Goal: Transaction & Acquisition: Purchase product/service

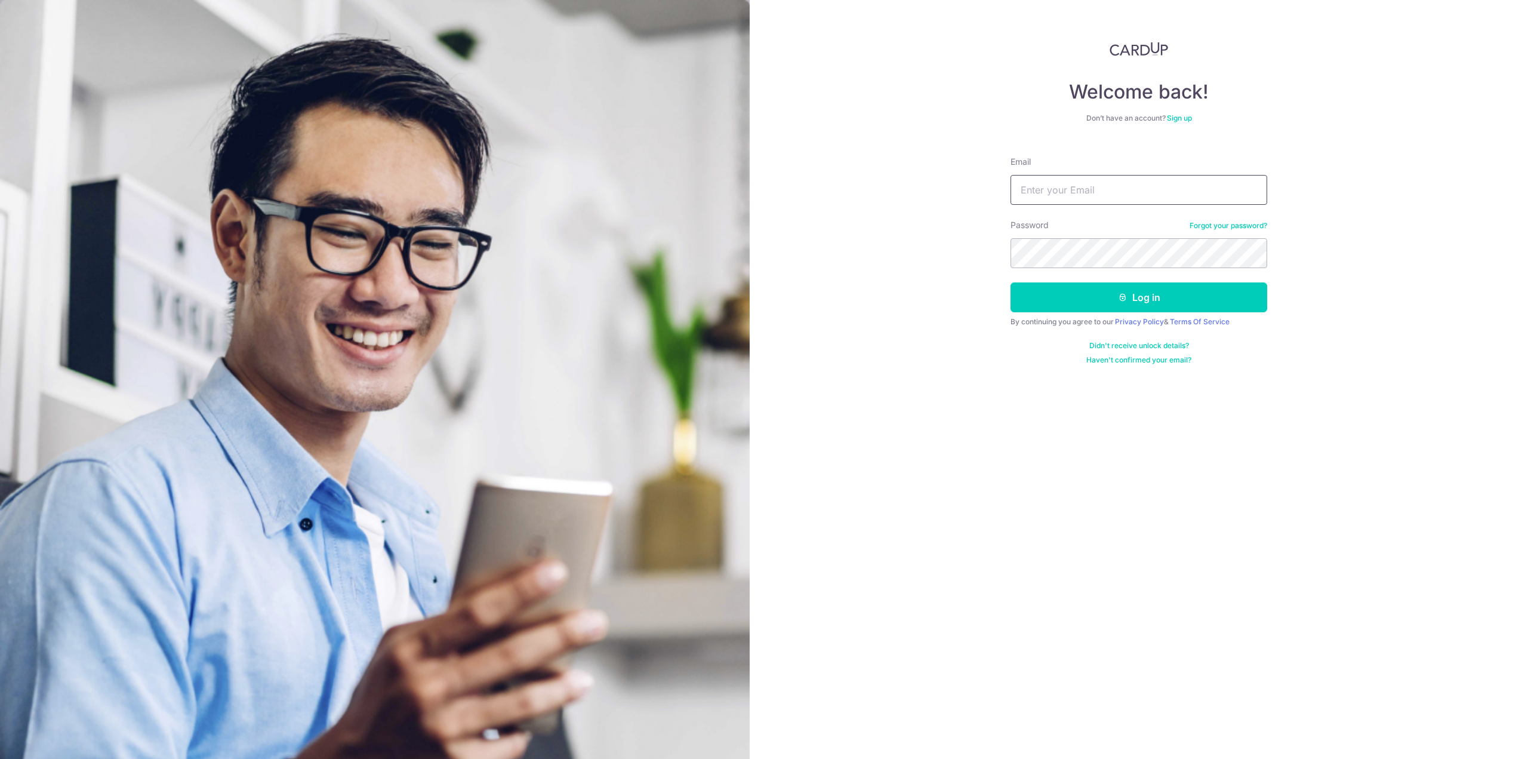
click at [1104, 192] on input "Email" at bounding box center [1139, 190] width 257 height 30
type input "[EMAIL_ADDRESS][DOMAIN_NAME]"
click at [1011, 282] on button "Log in" at bounding box center [1139, 297] width 257 height 30
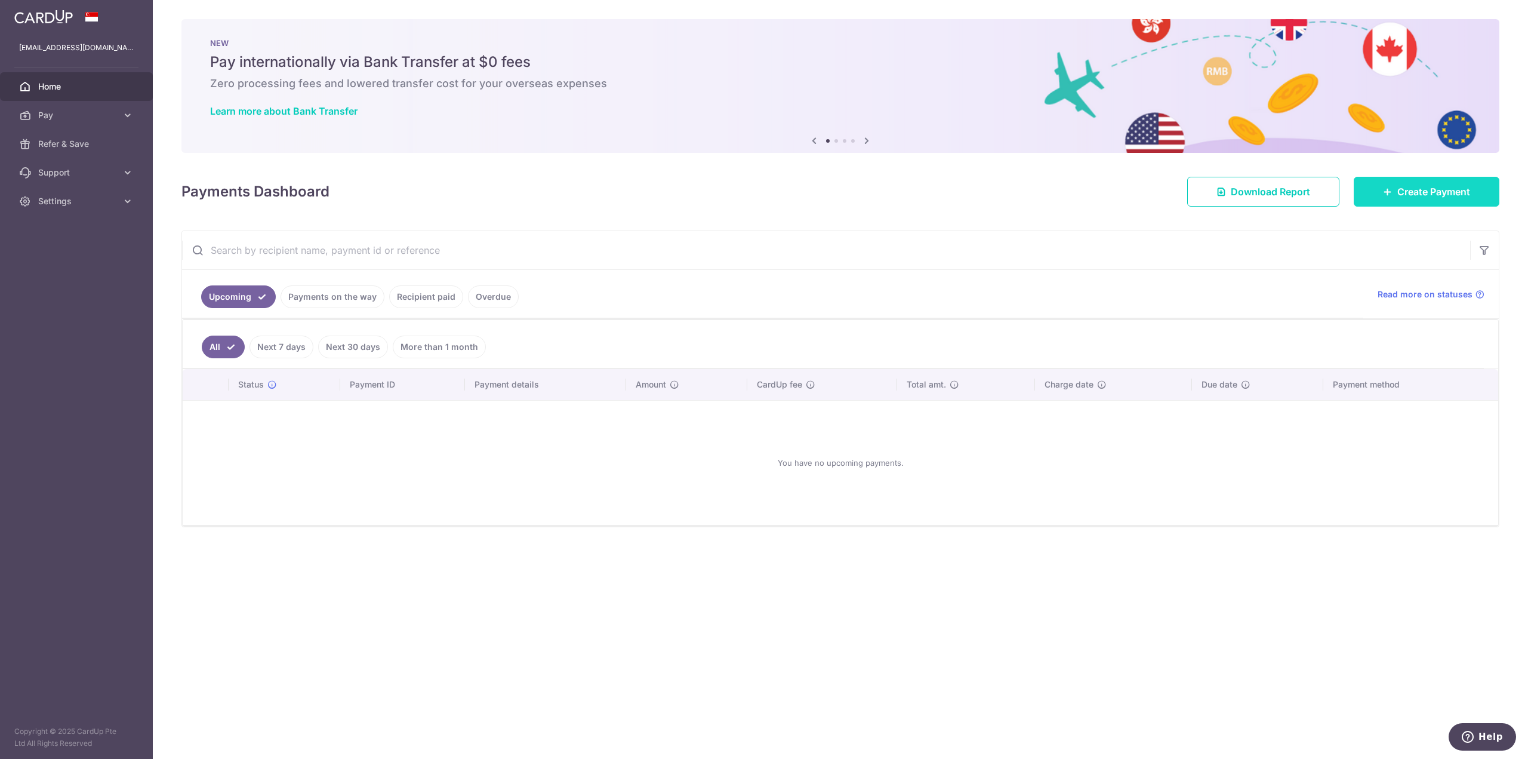
click at [1393, 197] on link "Create Payment" at bounding box center [1427, 192] width 146 height 30
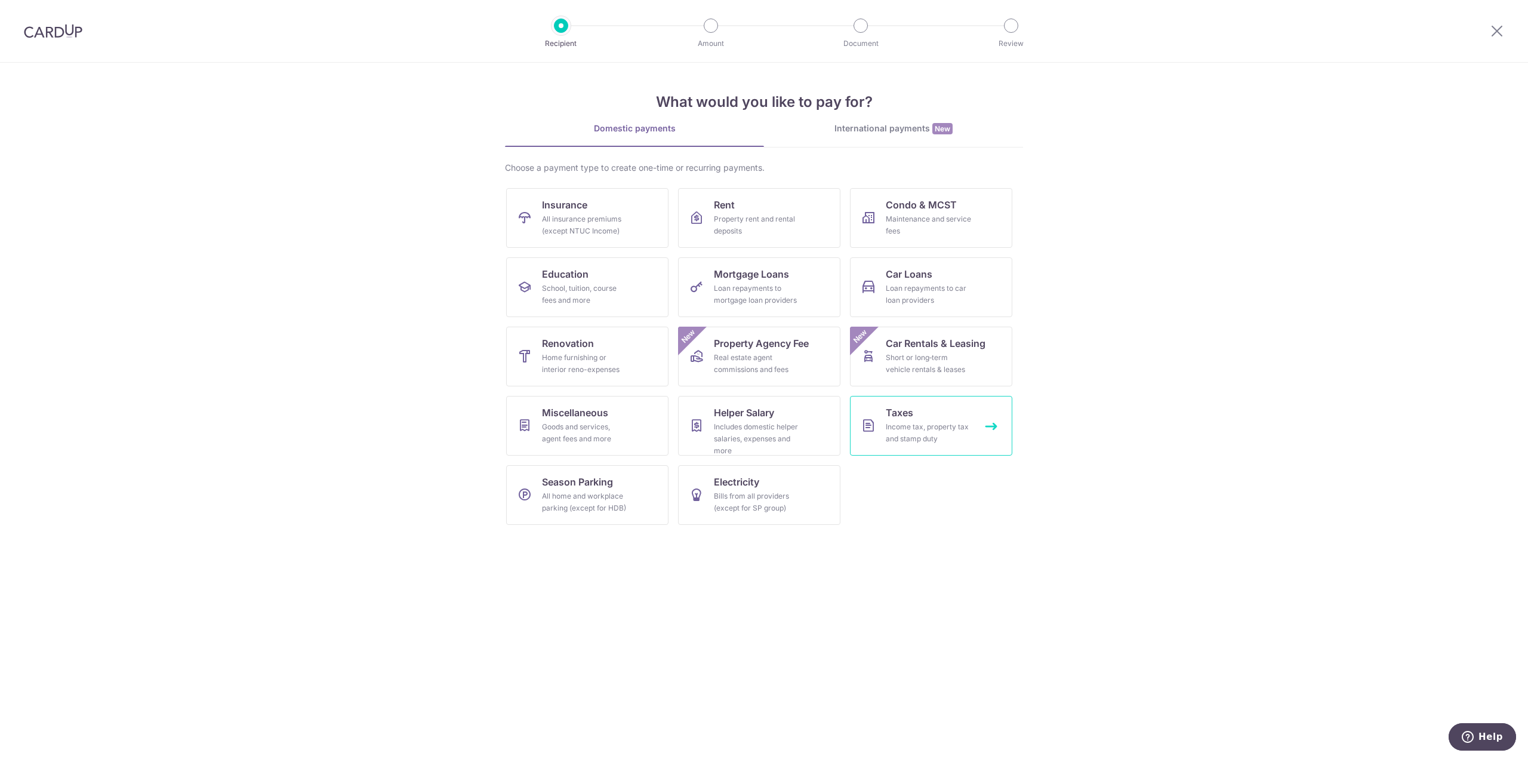
click at [882, 428] on link "Taxes Income tax, property tax and stamp duty" at bounding box center [931, 426] width 162 height 60
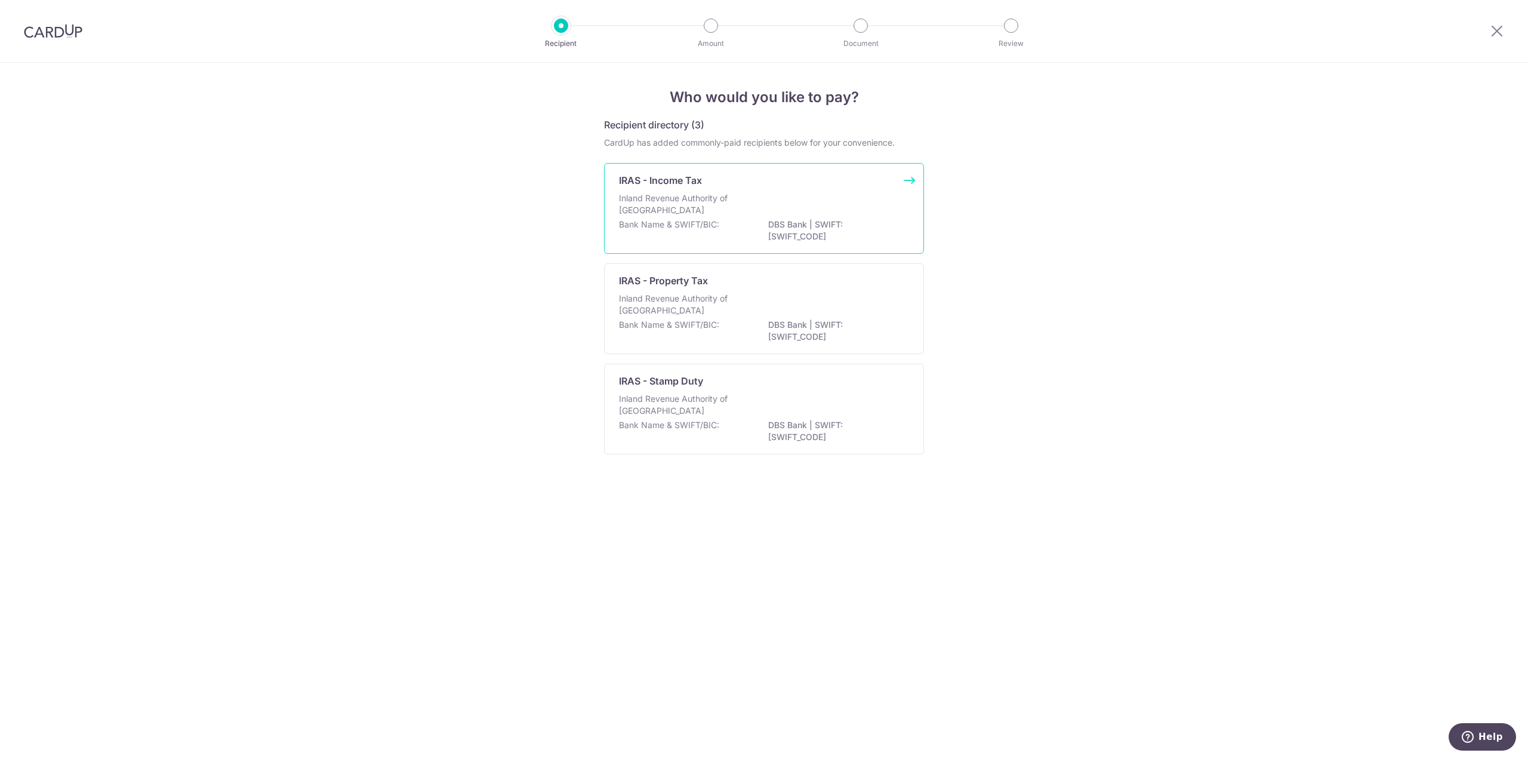
click at [820, 223] on p "DBS Bank | SWIFT: DBSSSGSGXXX" at bounding box center [835, 230] width 134 height 24
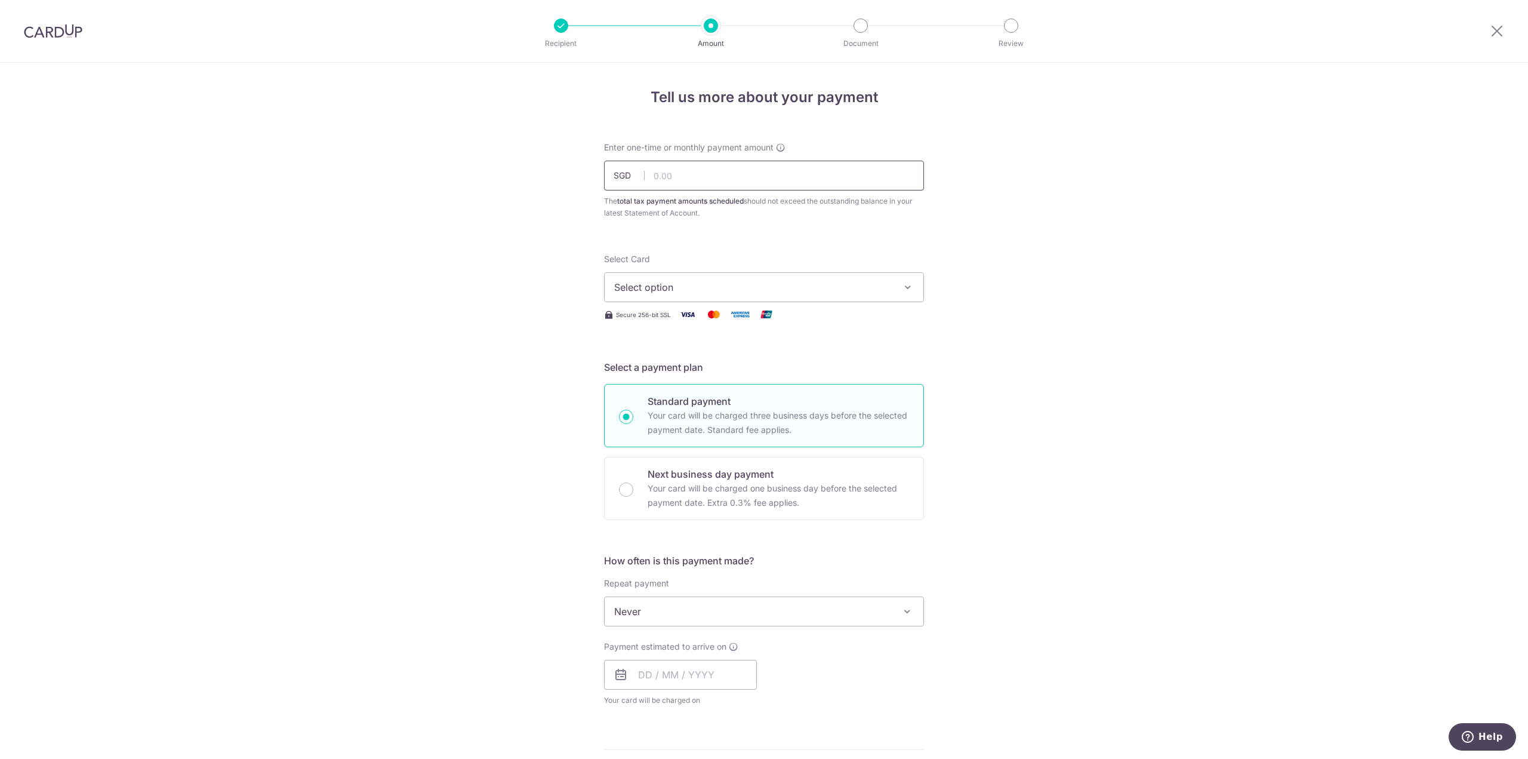
click at [820, 184] on input "text" at bounding box center [764, 176] width 320 height 30
click at [756, 603] on span "Never" at bounding box center [764, 611] width 319 height 29
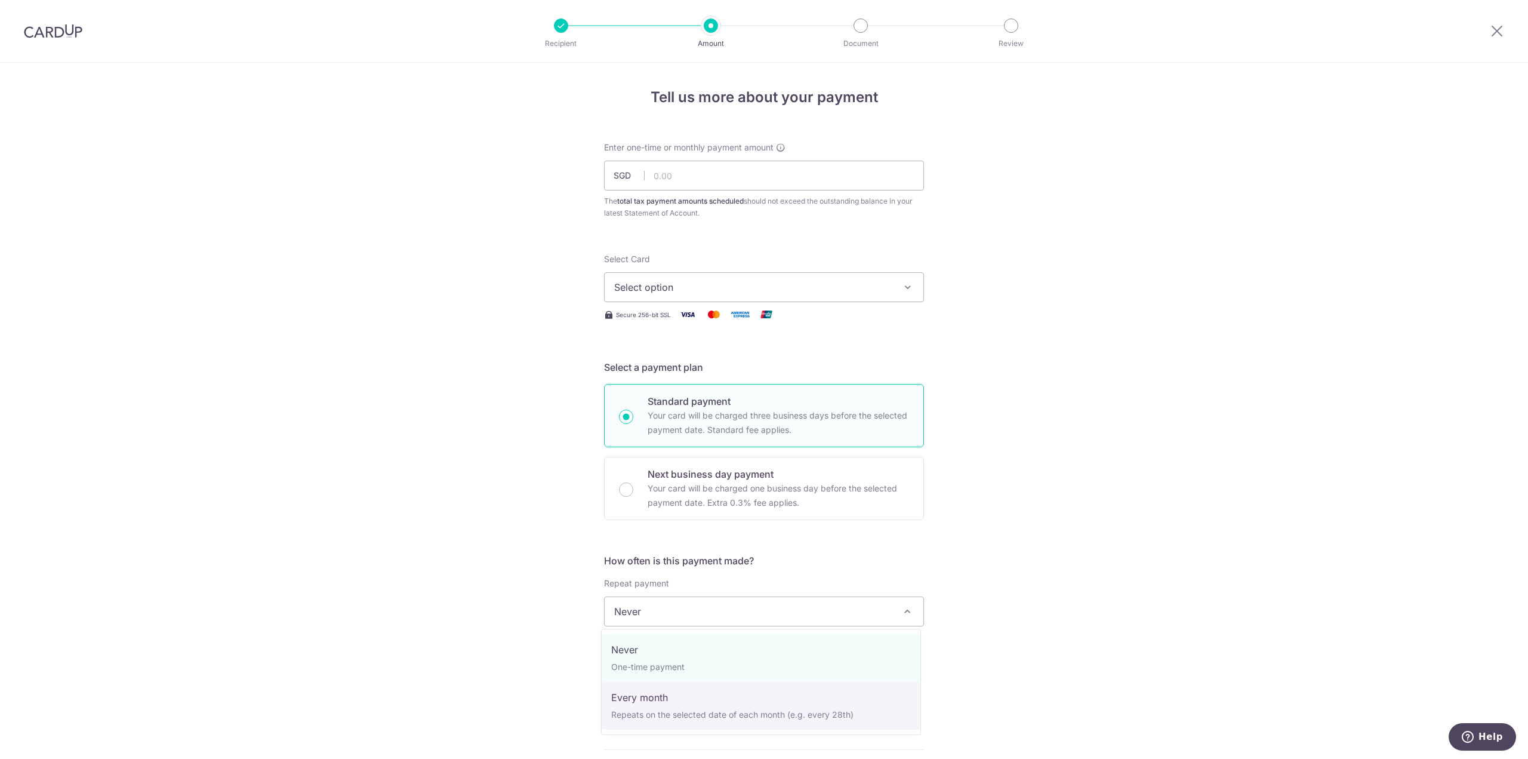
select select "3"
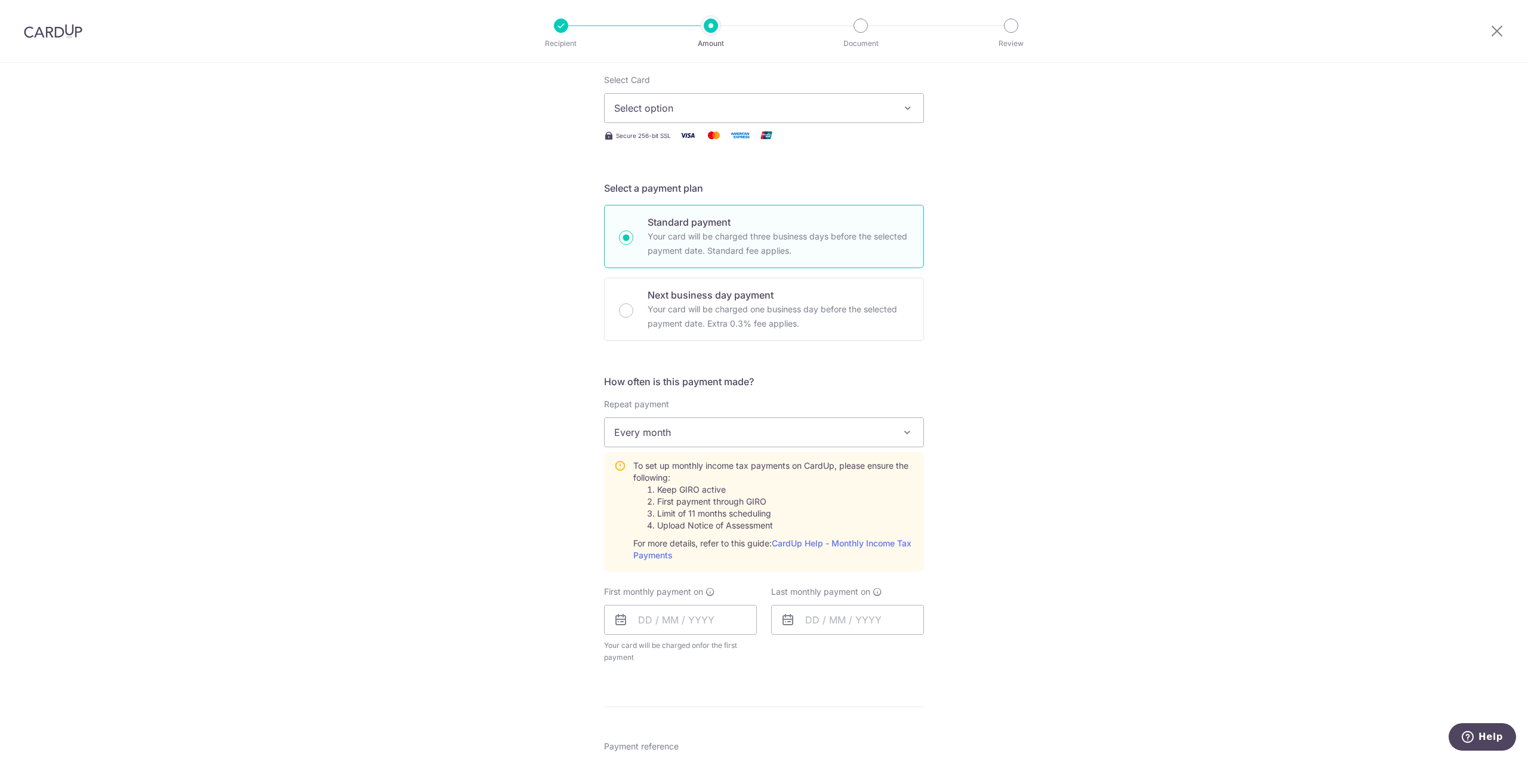
scroll to position [239, 0]
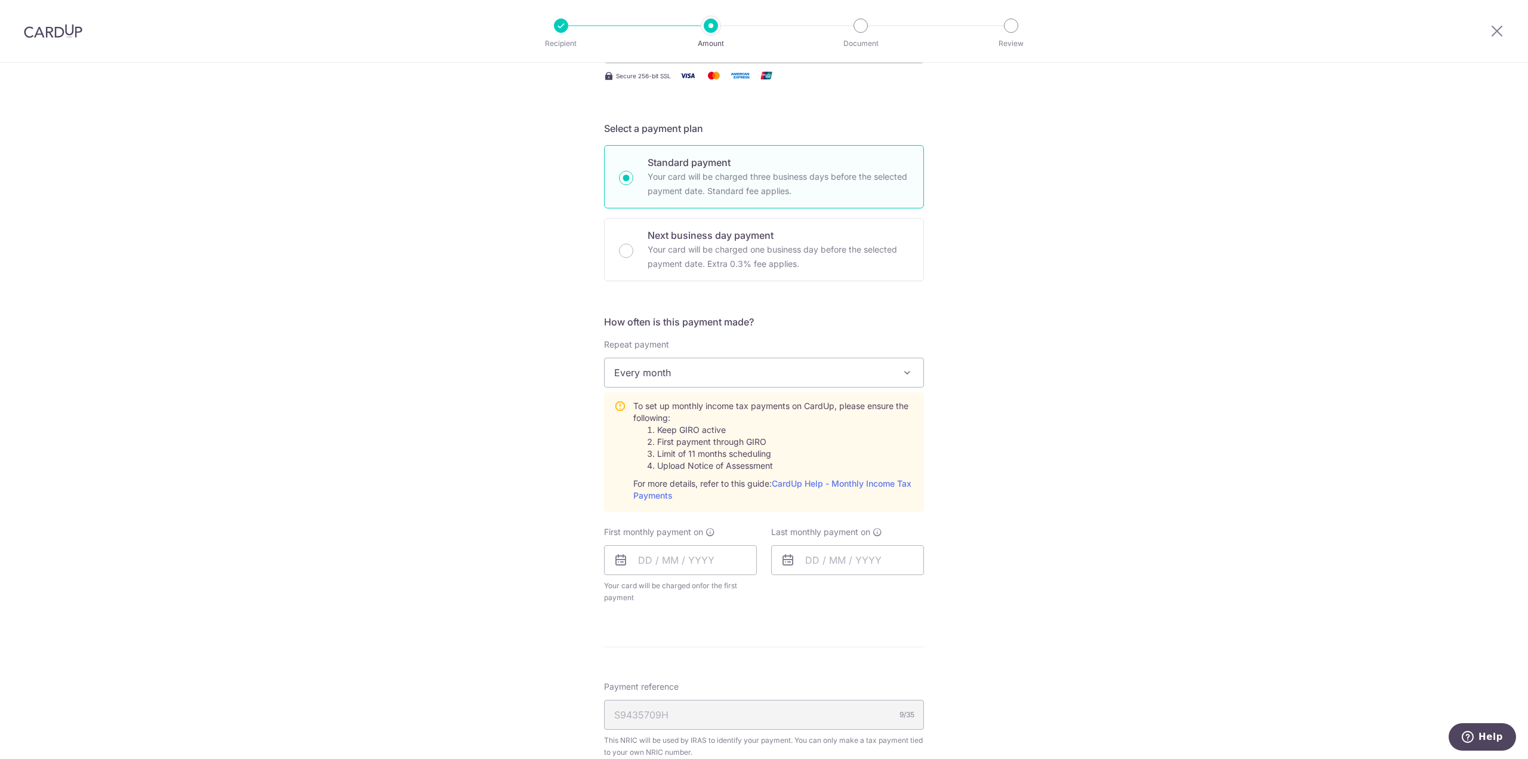
drag, startPoint x: 680, startPoint y: 442, endPoint x: 753, endPoint y: 442, distance: 72.8
click at [753, 442] on li "First payment through GIRO" at bounding box center [785, 442] width 257 height 12
click at [728, 442] on li "First payment through GIRO" at bounding box center [785, 442] width 257 height 12
